Goal: Task Accomplishment & Management: Use online tool/utility

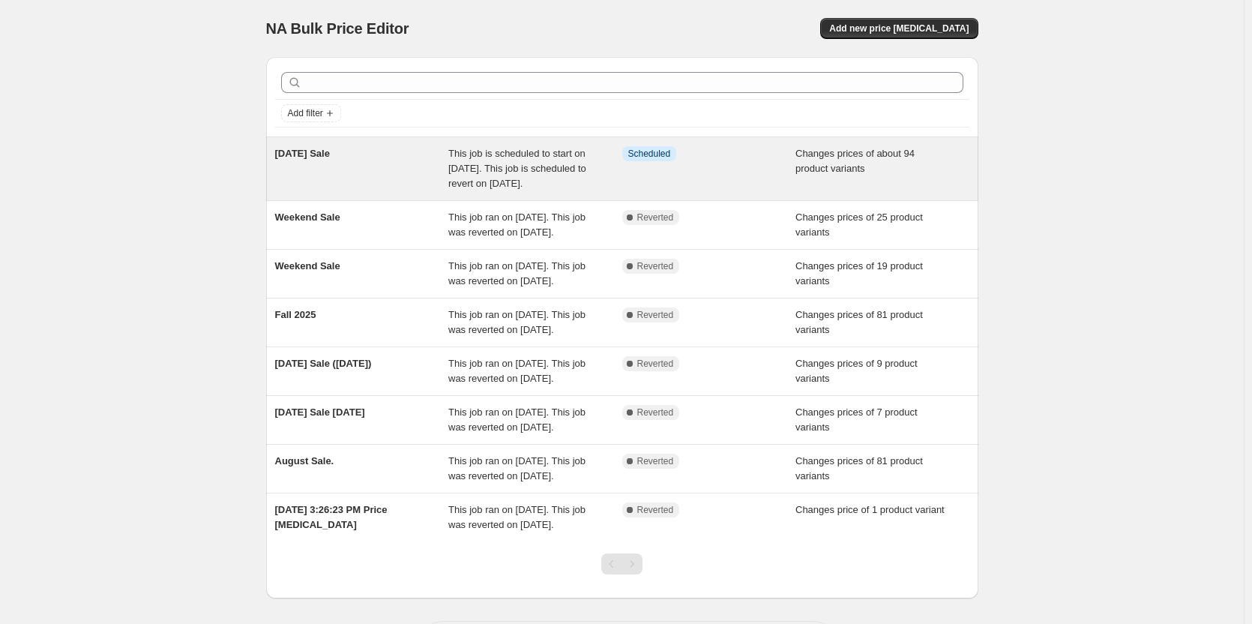
click at [680, 167] on div "Info Scheduled" at bounding box center [709, 168] width 174 height 45
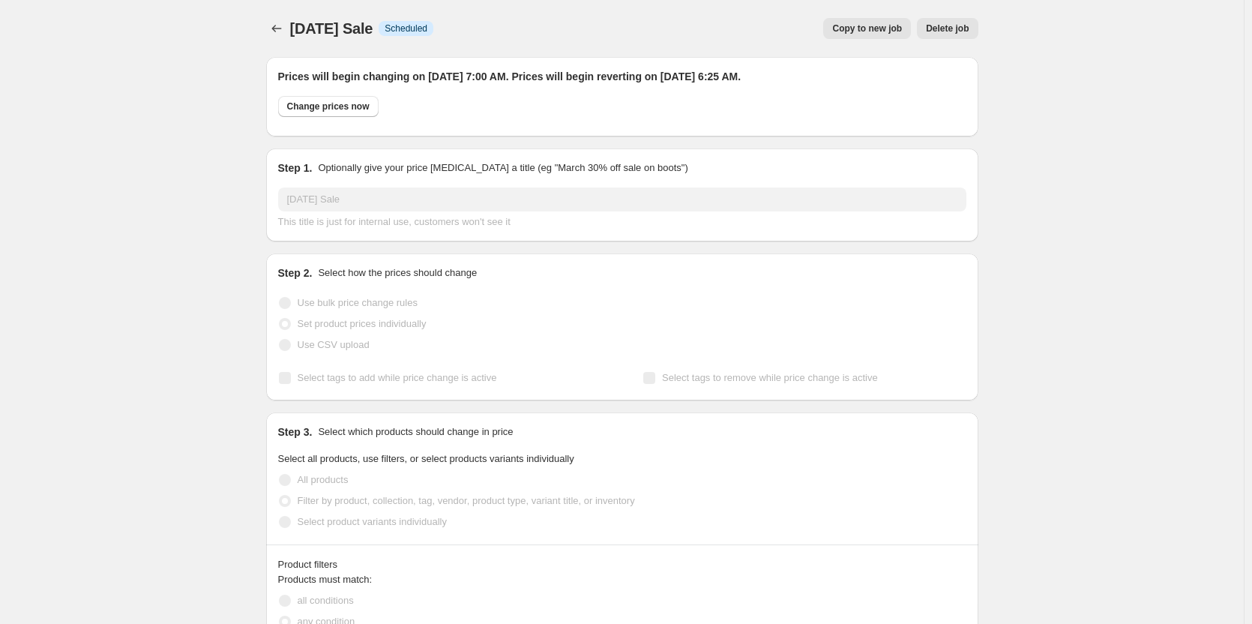
select select "collection"
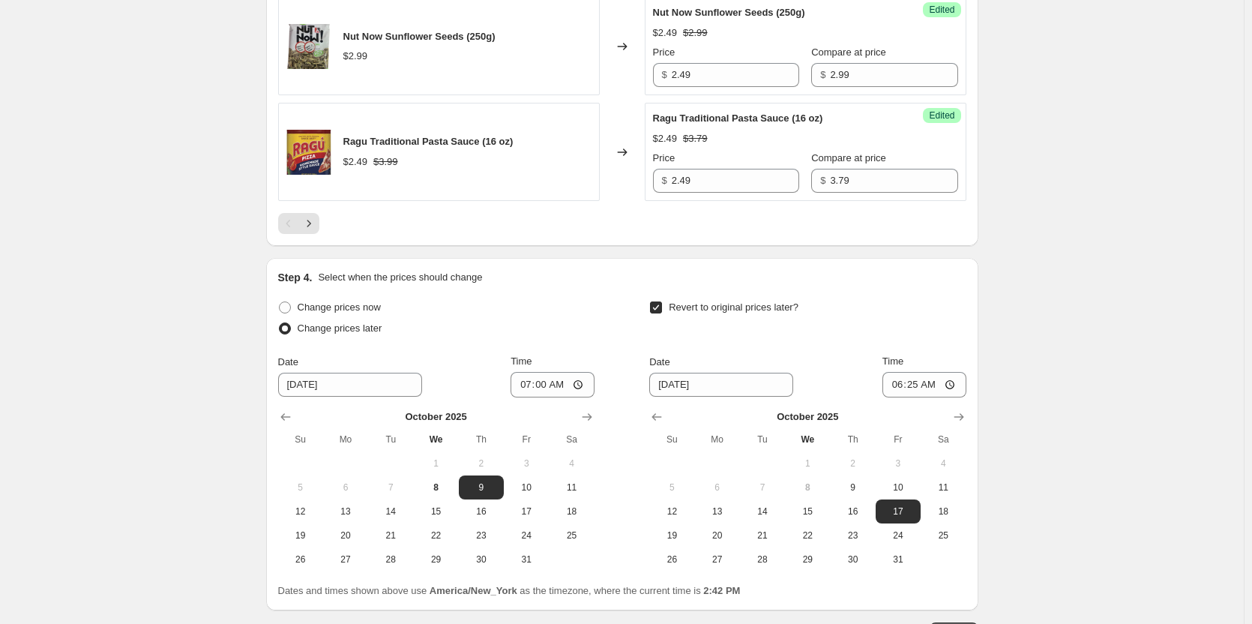
scroll to position [2699, 0]
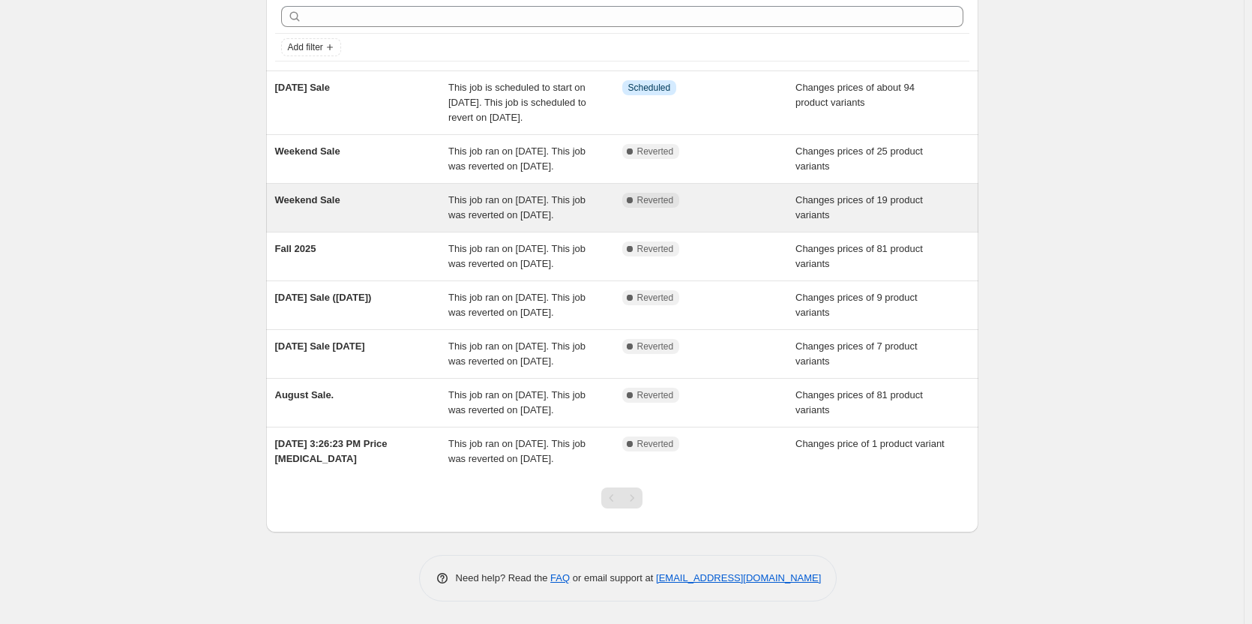
scroll to position [186, 0]
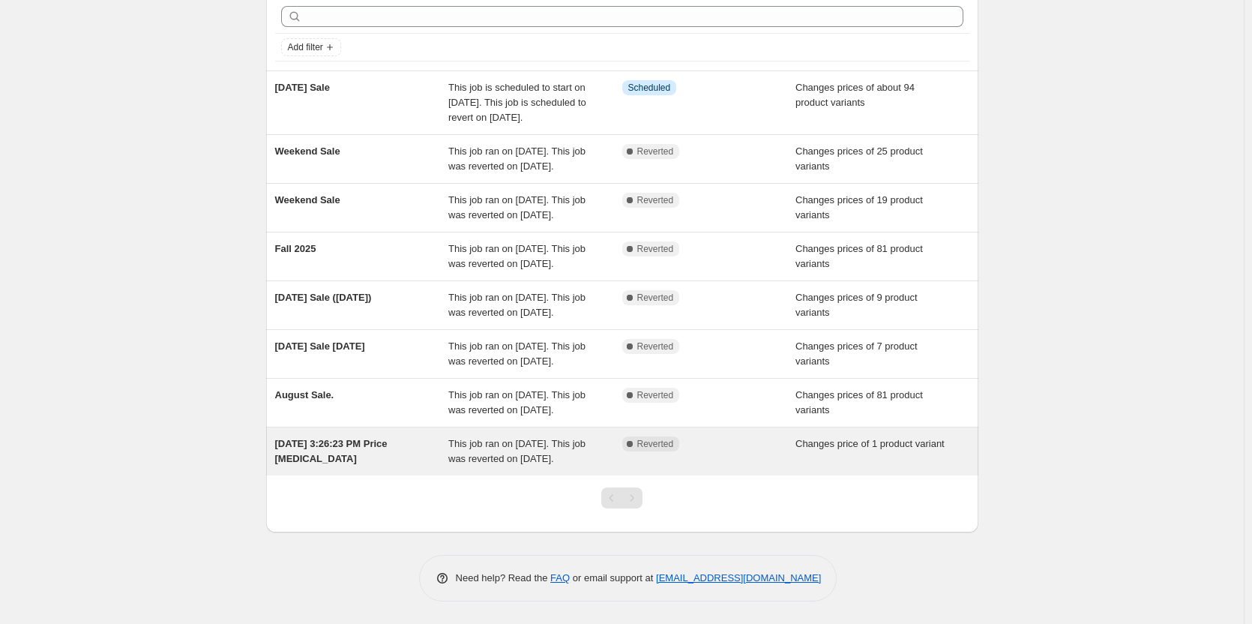
click at [528, 438] on span "This job ran on [DATE]. This job was reverted on [DATE]." at bounding box center [516, 451] width 137 height 26
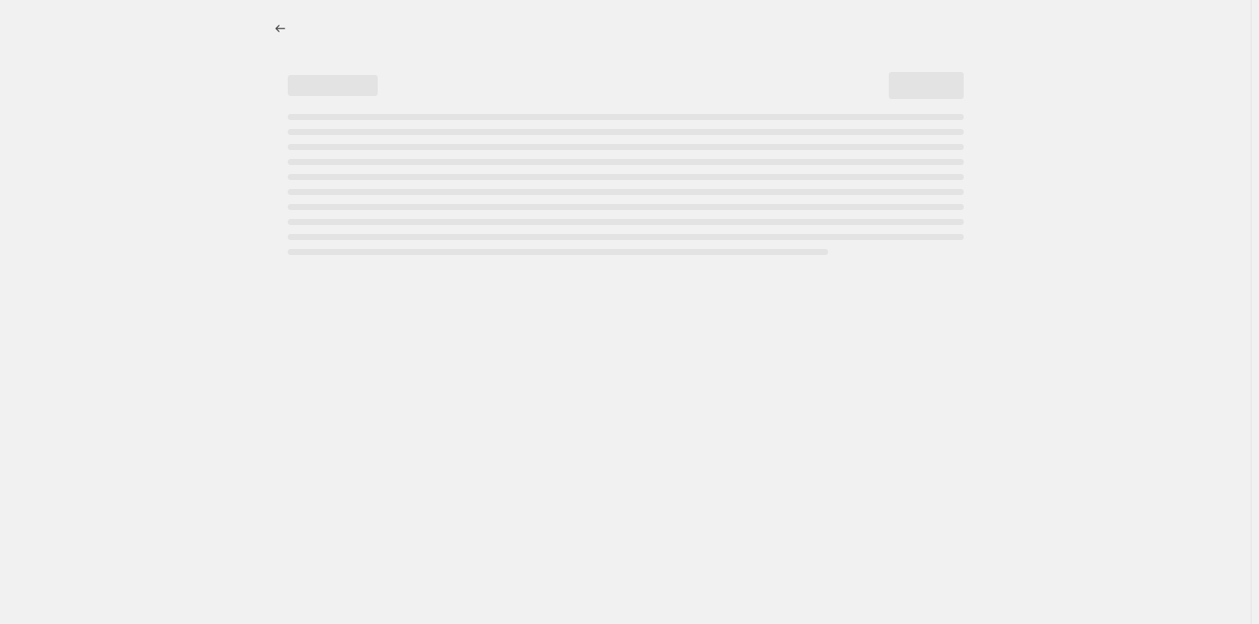
select select "collection"
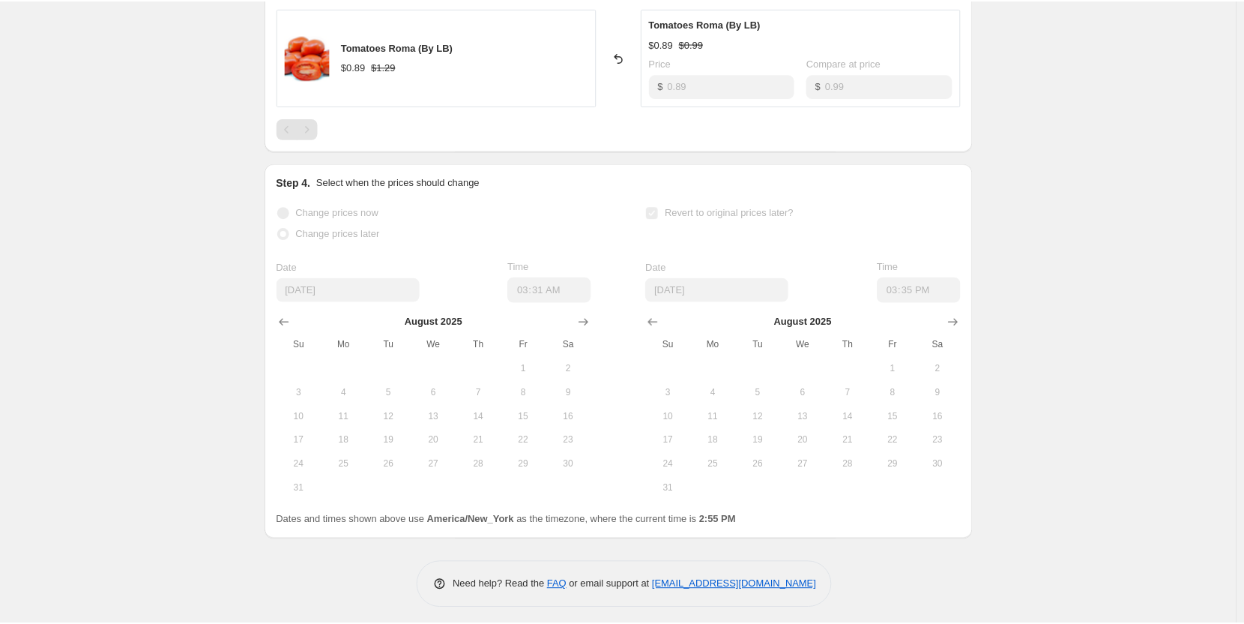
scroll to position [771, 0]
